Goal: Information Seeking & Learning: Check status

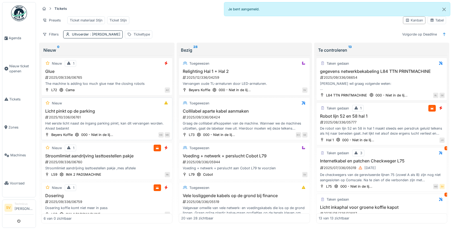
click at [93, 119] on div "2025/10/336/06761" at bounding box center [107, 117] width 125 height 5
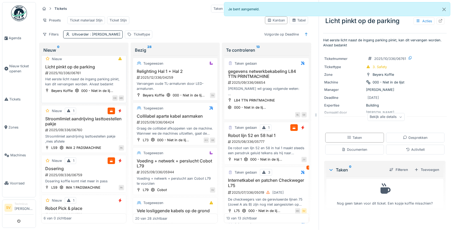
scroll to position [49, 0]
click at [79, 125] on h3 "Stroomlimiet aandrijving lasttoestellen pakje" at bounding box center [84, 121] width 80 height 10
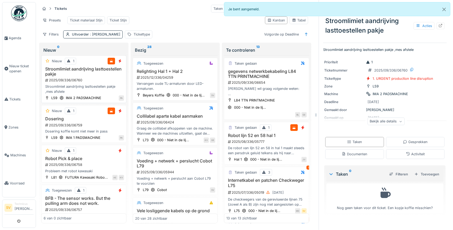
scroll to position [120, 0]
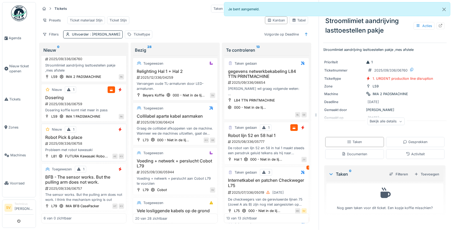
click at [74, 139] on h3 "Robot Pick & place" at bounding box center [84, 137] width 80 height 5
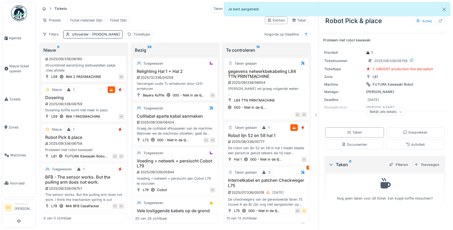
click at [399, 112] on div "Bekijk alle details" at bounding box center [386, 112] width 37 height 8
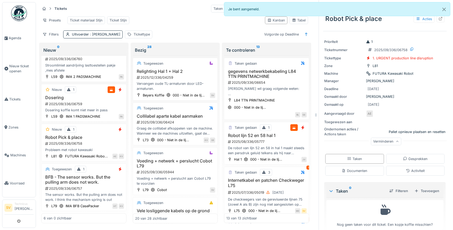
scroll to position [18, 0]
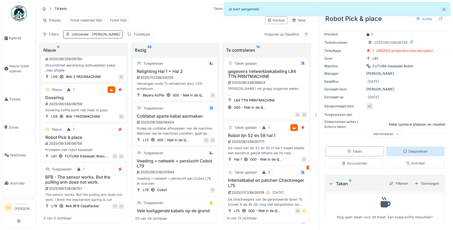
click at [409, 152] on div "Gesprekken" at bounding box center [415, 151] width 25 height 5
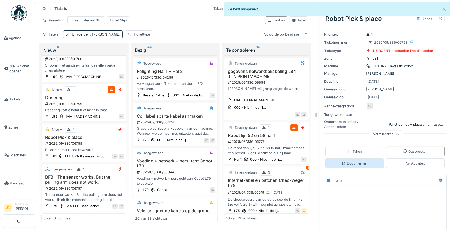
click at [379, 161] on div "Documenten" at bounding box center [354, 163] width 59 height 10
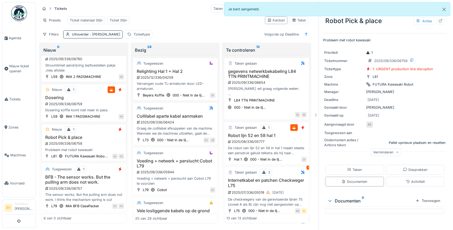
scroll to position [0, 0]
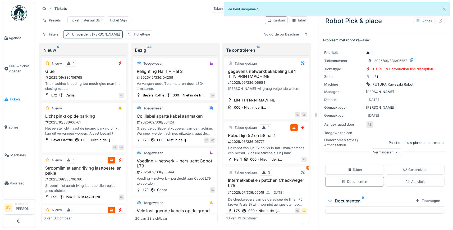
click at [16, 98] on span "Tickets" at bounding box center [21, 99] width 24 height 5
